Goal: Check status: Check status

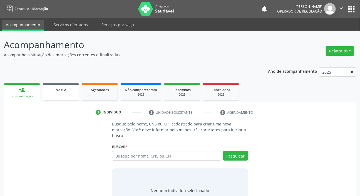
click at [60, 91] on span "Na fila" at bounding box center [61, 89] width 11 height 5
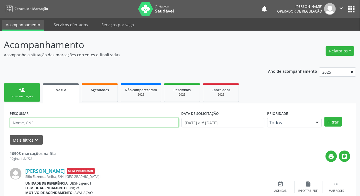
click at [91, 121] on input "text" at bounding box center [94, 122] width 169 height 9
type input "700408407505944"
click at [325, 117] on button "Filtrar" at bounding box center [334, 121] width 18 height 9
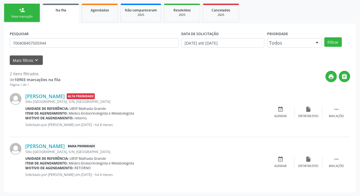
scroll to position [80, 0]
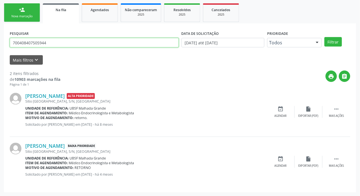
click at [44, 44] on input "700408407505944" at bounding box center [94, 42] width 169 height 9
click at [45, 44] on input "700408407505944" at bounding box center [94, 42] width 169 height 9
click at [48, 44] on input "700408407505944" at bounding box center [94, 42] width 169 height 9
click at [38, 39] on input "700408407505944" at bounding box center [94, 42] width 169 height 9
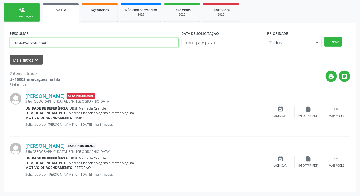
click at [38, 39] on input "700408407505944" at bounding box center [94, 42] width 169 height 9
click at [83, 4] on link "Agendados" at bounding box center [100, 12] width 36 height 19
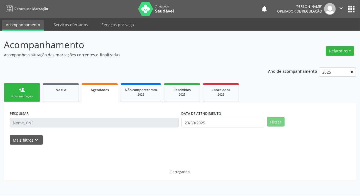
scroll to position [0, 0]
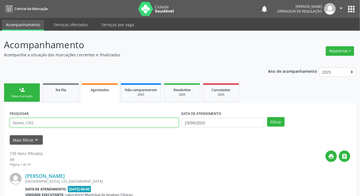
click at [75, 124] on input "text" at bounding box center [94, 122] width 169 height 9
paste input "700408407505944"
type input "700408407505944"
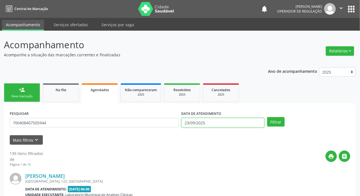
click at [204, 120] on input "23/09/2025" at bounding box center [223, 122] width 83 height 9
click at [275, 123] on button "Filtrar" at bounding box center [276, 121] width 18 height 9
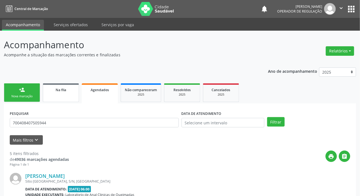
click at [66, 97] on link "Na fila" at bounding box center [61, 92] width 36 height 19
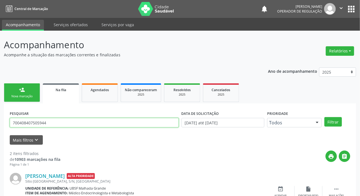
click at [67, 125] on input "700408407505944" at bounding box center [94, 122] width 169 height 9
type input "706209535509065"
click at [325, 117] on button "Filtrar" at bounding box center [334, 121] width 18 height 9
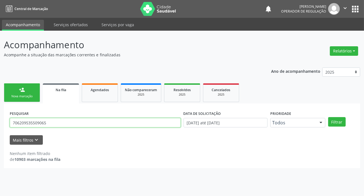
click at [40, 125] on input "706209535509065" at bounding box center [95, 122] width 171 height 9
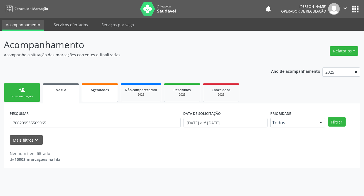
click at [100, 92] on link "Agendados" at bounding box center [100, 92] width 36 height 19
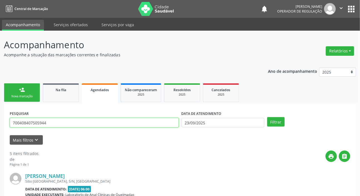
click at [60, 122] on input "700408407505944" at bounding box center [94, 122] width 169 height 9
paste input "6209535509065"
type input "706209535509065"
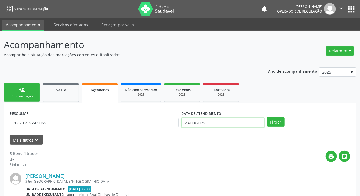
click at [250, 119] on input "23/09/2025" at bounding box center [223, 122] width 83 height 9
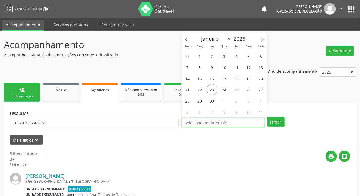
click at [267, 117] on button "Filtrar" at bounding box center [276, 121] width 18 height 9
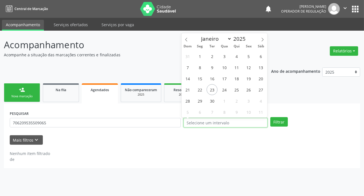
click at [270, 117] on button "Filtrar" at bounding box center [279, 121] width 18 height 9
click at [279, 121] on button "Filtrar" at bounding box center [279, 121] width 18 height 9
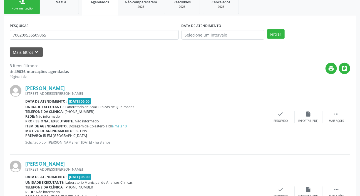
scroll to position [55, 0]
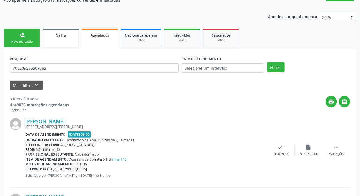
click at [56, 41] on link "Na fila" at bounding box center [61, 38] width 36 height 19
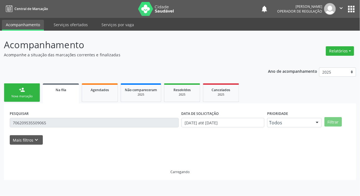
scroll to position [0, 0]
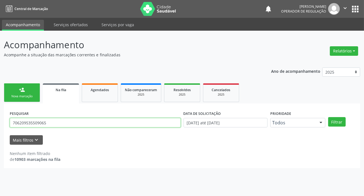
click at [83, 119] on input "706209535509065" at bounding box center [95, 122] width 171 height 9
click at [328, 117] on button "Filtrar" at bounding box center [337, 121] width 18 height 9
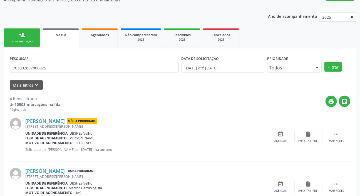
scroll to position [28, 0]
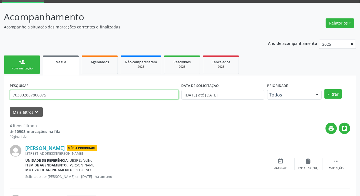
click at [81, 97] on input "703002887806075" at bounding box center [94, 94] width 169 height 9
type input "704803016062240"
click at [325, 89] on button "Filtrar" at bounding box center [334, 93] width 18 height 9
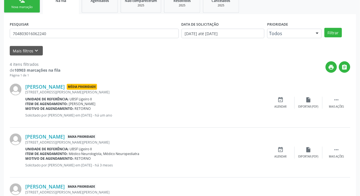
scroll to position [78, 0]
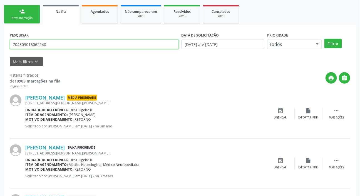
click at [33, 47] on input "704803016062240" at bounding box center [94, 43] width 169 height 9
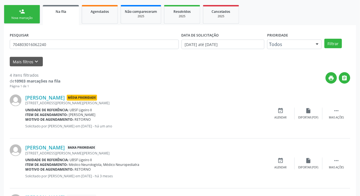
click at [97, 22] on link "Agendados" at bounding box center [100, 14] width 36 height 19
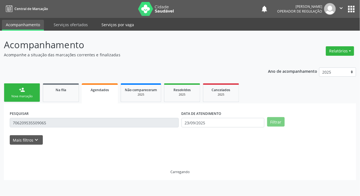
scroll to position [0, 0]
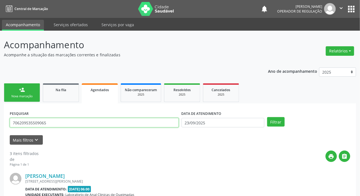
click at [96, 120] on input "706209535509065" at bounding box center [94, 122] width 169 height 9
paste input "4803016062240"
type input "704803016062240"
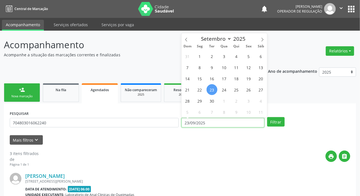
drag, startPoint x: 190, startPoint y: 123, endPoint x: 198, endPoint y: 118, distance: 8.9
click at [190, 122] on input "23/09/2025" at bounding box center [223, 122] width 83 height 9
click at [267, 117] on button "Filtrar" at bounding box center [276, 121] width 18 height 9
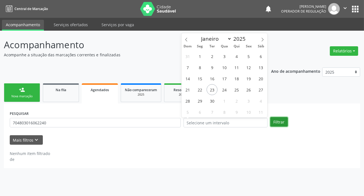
click at [285, 125] on button "Filtrar" at bounding box center [279, 121] width 18 height 9
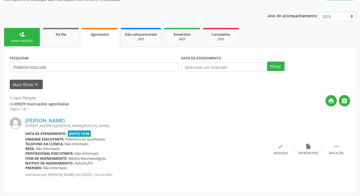
scroll to position [56, 0]
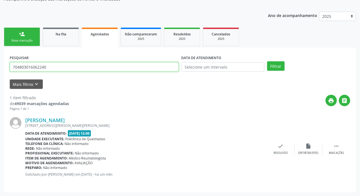
click at [106, 66] on input "704803016062240" at bounding box center [94, 66] width 169 height 9
click at [105, 66] on input "704803016062240" at bounding box center [94, 66] width 169 height 9
type input "702102806660270"
click at [267, 61] on button "Filtrar" at bounding box center [276, 65] width 18 height 9
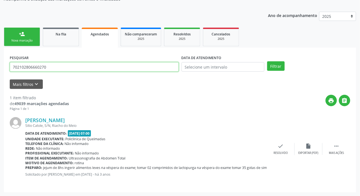
click at [56, 69] on input "702102806660270" at bounding box center [94, 66] width 169 height 9
click at [55, 70] on input "702102806660270" at bounding box center [94, 66] width 169 height 9
click at [54, 70] on input "702102806660270" at bounding box center [94, 66] width 169 height 9
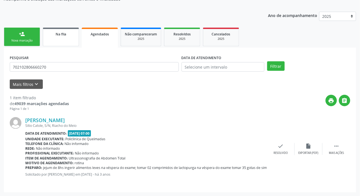
click at [65, 38] on link "Na fila" at bounding box center [61, 37] width 36 height 19
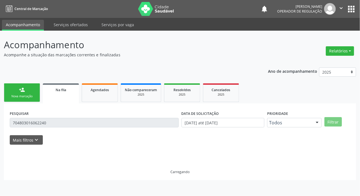
scroll to position [0, 0]
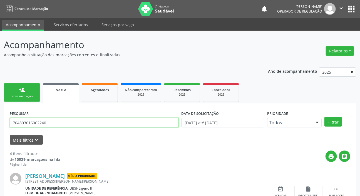
click at [59, 122] on input "704803016062240" at bounding box center [94, 122] width 169 height 9
click at [65, 122] on input "704803016062240" at bounding box center [94, 122] width 169 height 9
click at [68, 121] on input "704803016062240" at bounding box center [94, 122] width 169 height 9
click at [69, 121] on input "704803016062240" at bounding box center [94, 122] width 169 height 9
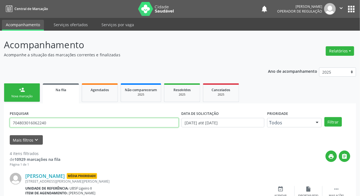
click at [69, 121] on input "704803016062240" at bounding box center [94, 122] width 169 height 9
click at [56, 125] on input "704803016062240" at bounding box center [94, 122] width 169 height 9
paste input "210280666027"
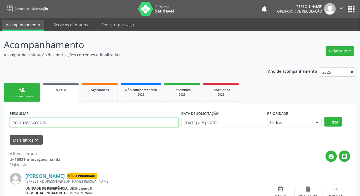
click at [325, 117] on button "Filtrar" at bounding box center [334, 121] width 18 height 9
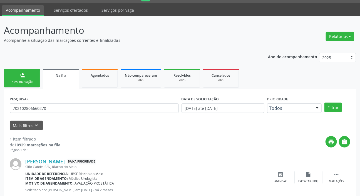
scroll to position [30, 0]
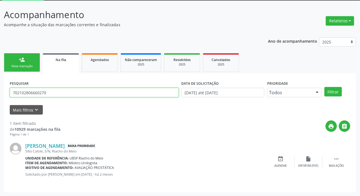
click at [90, 88] on input "702102806660270" at bounding box center [94, 92] width 169 height 9
drag, startPoint x: 92, startPoint y: 90, endPoint x: 95, endPoint y: 91, distance: 3.7
click at [92, 90] on input "702102806660270" at bounding box center [94, 92] width 169 height 9
click at [105, 91] on input "702102806660270" at bounding box center [94, 92] width 169 height 9
click at [106, 92] on input "702102806660270" at bounding box center [94, 92] width 169 height 9
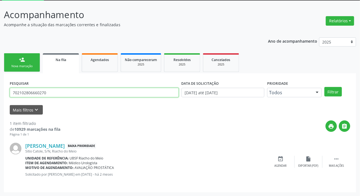
click at [108, 92] on input "702102806660270" at bounding box center [94, 92] width 169 height 9
click at [93, 90] on input "702102806660270" at bounding box center [94, 92] width 169 height 9
click at [95, 89] on input "702102806660270" at bounding box center [94, 92] width 169 height 9
click at [95, 90] on input "702102806660270" at bounding box center [94, 92] width 169 height 9
click at [325, 87] on button "Filtrar" at bounding box center [334, 91] width 18 height 9
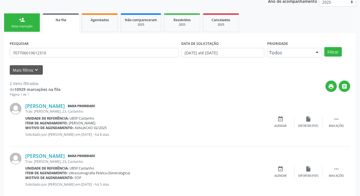
scroll to position [80, 0]
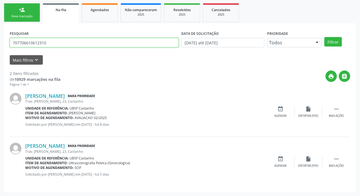
click at [88, 46] on input "707706610612310" at bounding box center [94, 42] width 169 height 9
click at [89, 46] on input "707706610612310" at bounding box center [94, 42] width 169 height 9
click at [90, 45] on input "707706610612310" at bounding box center [94, 42] width 169 height 9
type input "706802285491421"
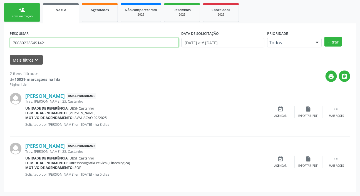
click at [325, 37] on button "Filtrar" at bounding box center [334, 41] width 18 height 9
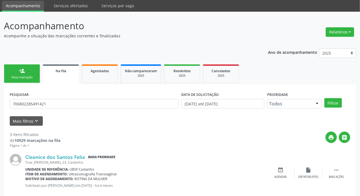
scroll to position [3, 0]
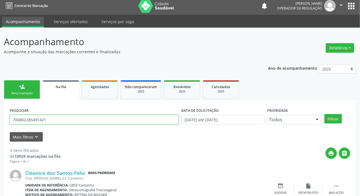
click at [47, 119] on input "706802285491421" at bounding box center [94, 119] width 169 height 9
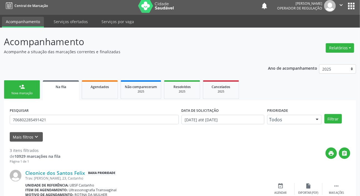
drag, startPoint x: 105, startPoint y: 86, endPoint x: 105, endPoint y: 81, distance: 4.2
click at [105, 85] on span "Agendados" at bounding box center [100, 86] width 18 height 5
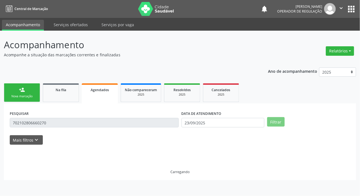
scroll to position [0, 0]
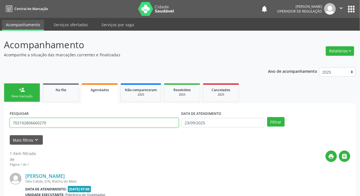
click at [83, 120] on input "702102806660270" at bounding box center [94, 122] width 169 height 9
click at [84, 121] on input "702102806660270" at bounding box center [94, 122] width 169 height 9
paste input "6802285491421"
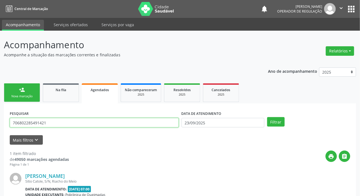
type input "706802285491421"
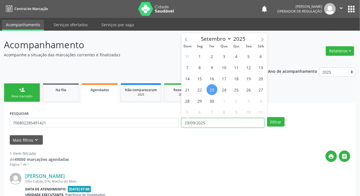
click at [196, 125] on input "23/09/2025" at bounding box center [223, 122] width 83 height 9
click at [270, 124] on button "Filtrar" at bounding box center [276, 121] width 18 height 9
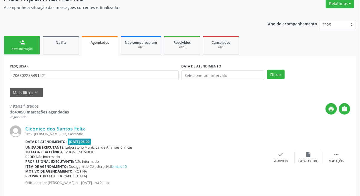
scroll to position [37, 0]
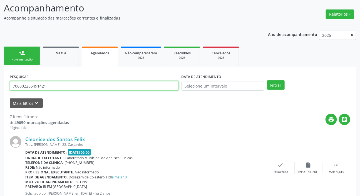
click at [73, 89] on input "706802285491421" at bounding box center [94, 85] width 169 height 9
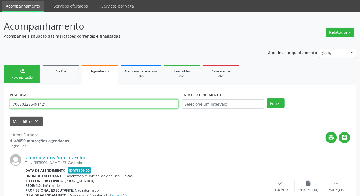
scroll to position [0, 0]
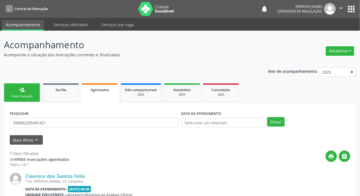
click at [355, 9] on button "apps" at bounding box center [352, 9] width 10 height 10
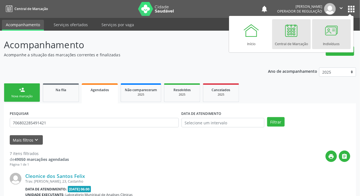
click at [331, 36] on div at bounding box center [331, 30] width 17 height 17
